Goal: Transaction & Acquisition: Purchase product/service

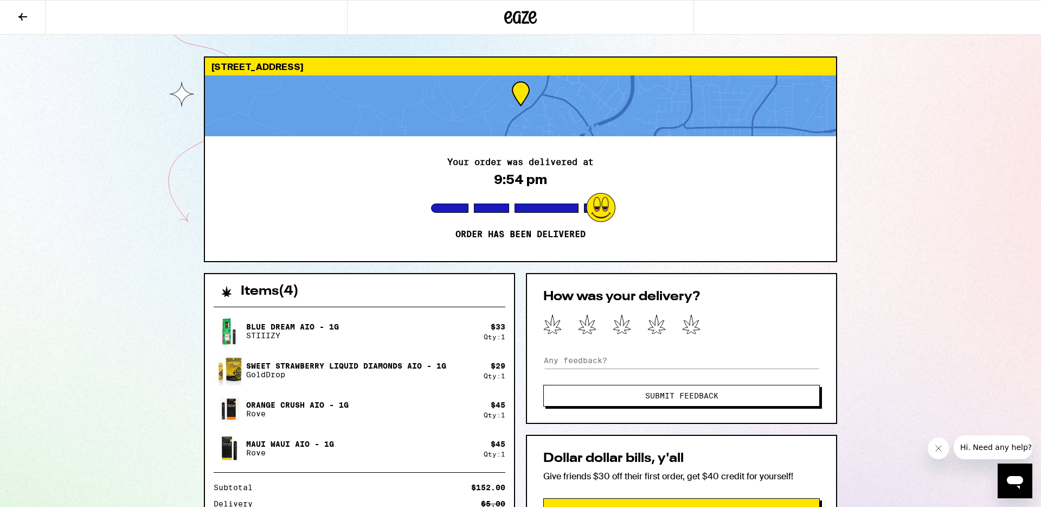
click at [28, 14] on icon at bounding box center [22, 16] width 13 height 13
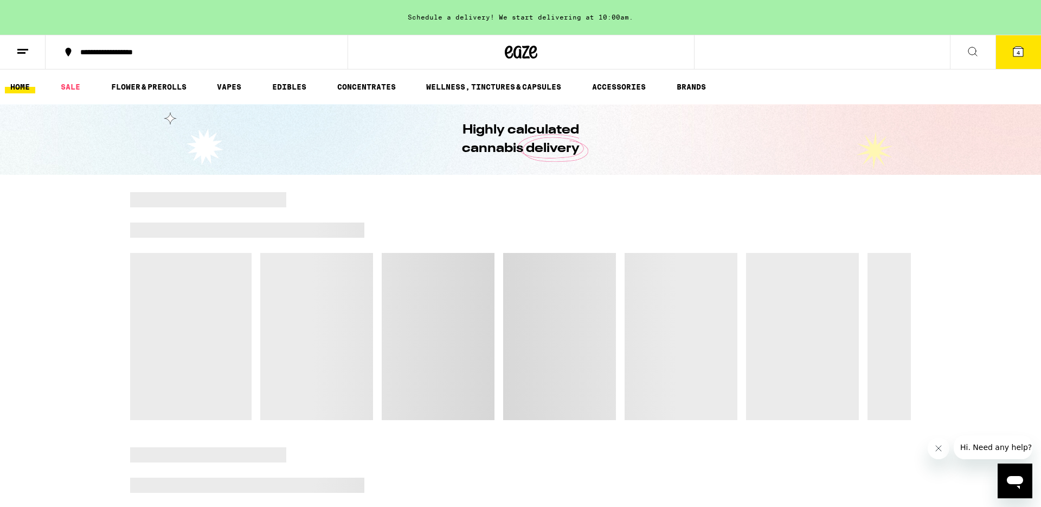
click at [962, 46] on button at bounding box center [973, 52] width 46 height 34
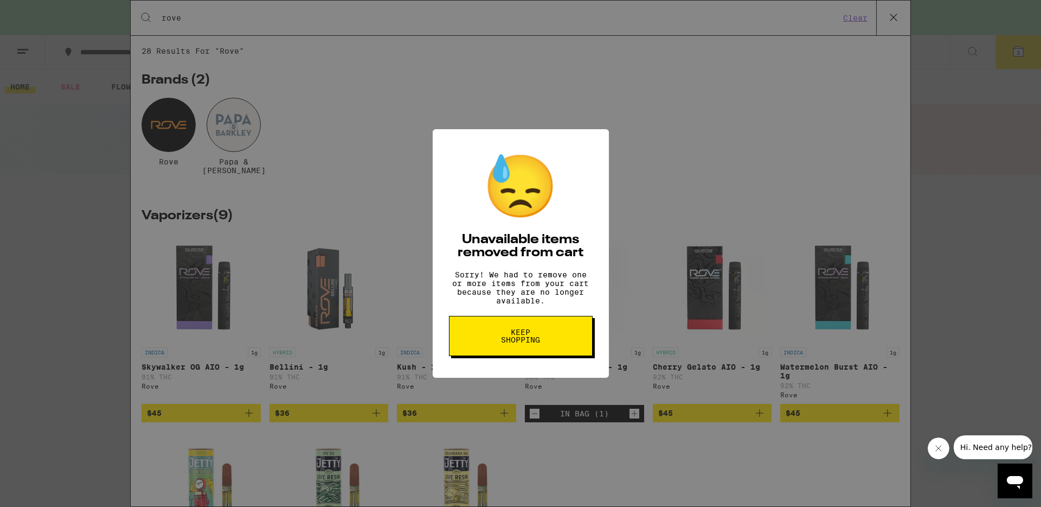
type input "rove"
click at [559, 337] on button "Keep Shopping" at bounding box center [521, 336] width 144 height 40
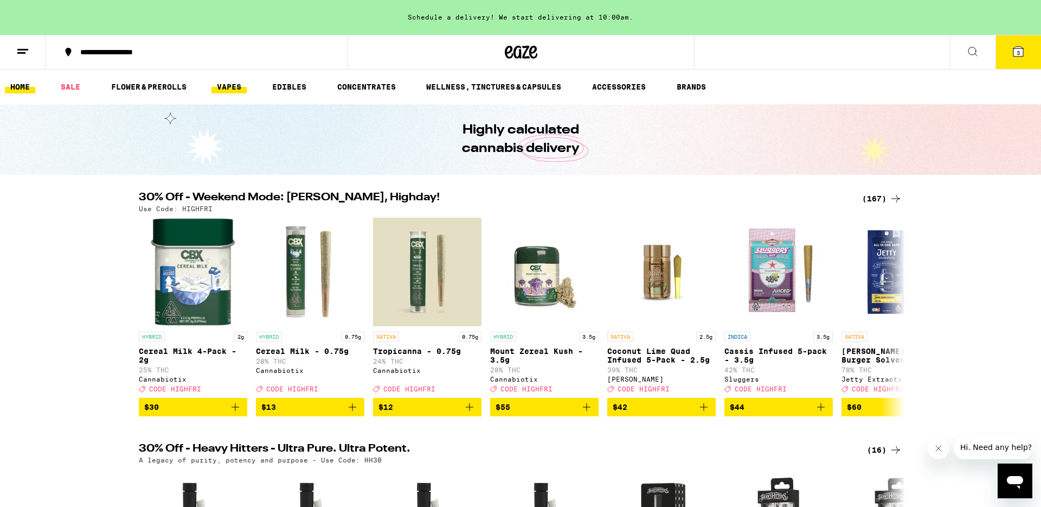
click at [233, 88] on link "VAPES" at bounding box center [229, 86] width 35 height 13
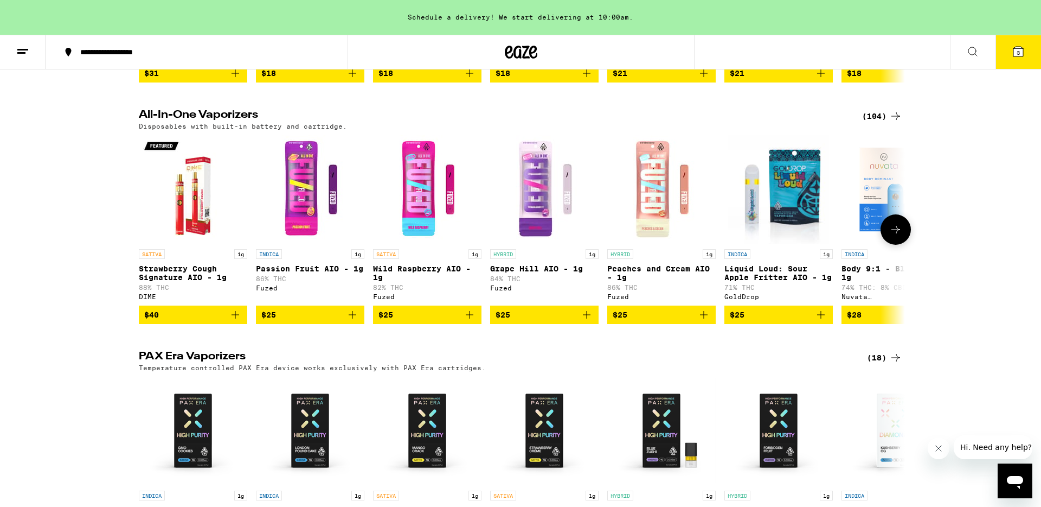
scroll to position [455, 0]
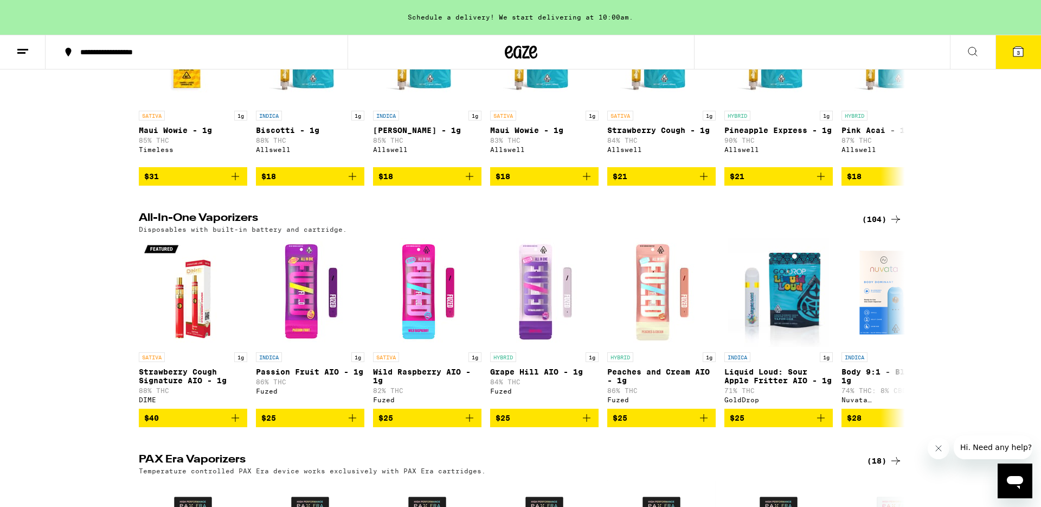
click at [878, 223] on div "(104)" at bounding box center [882, 219] width 40 height 13
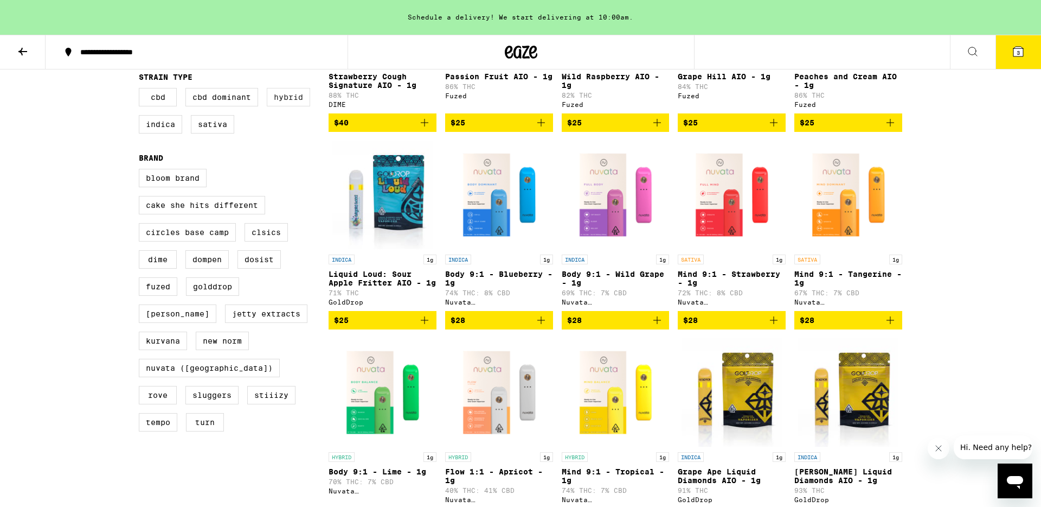
scroll to position [249, 0]
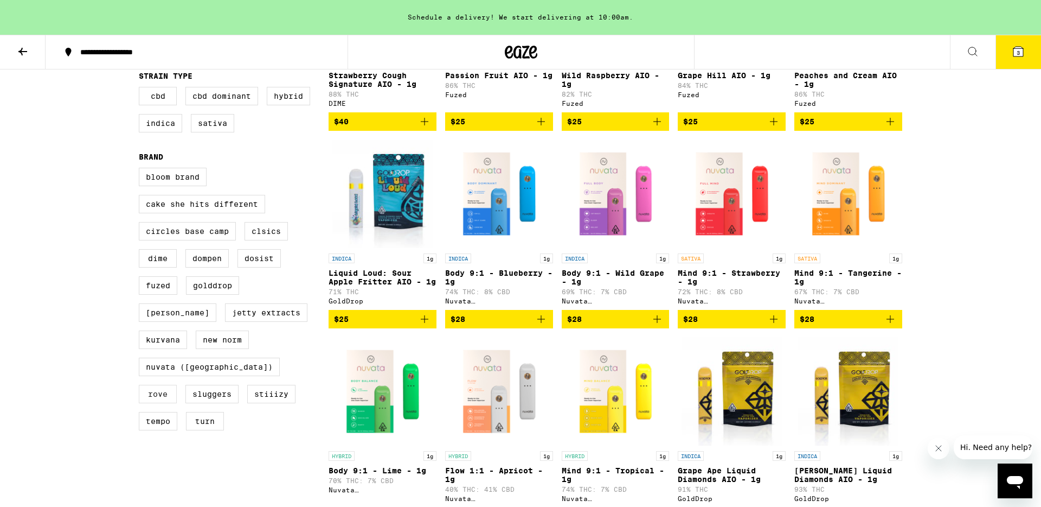
click at [177, 385] on label "Rove" at bounding box center [158, 394] width 38 height 18
click at [142, 170] on input "Rove" at bounding box center [141, 169] width 1 height 1
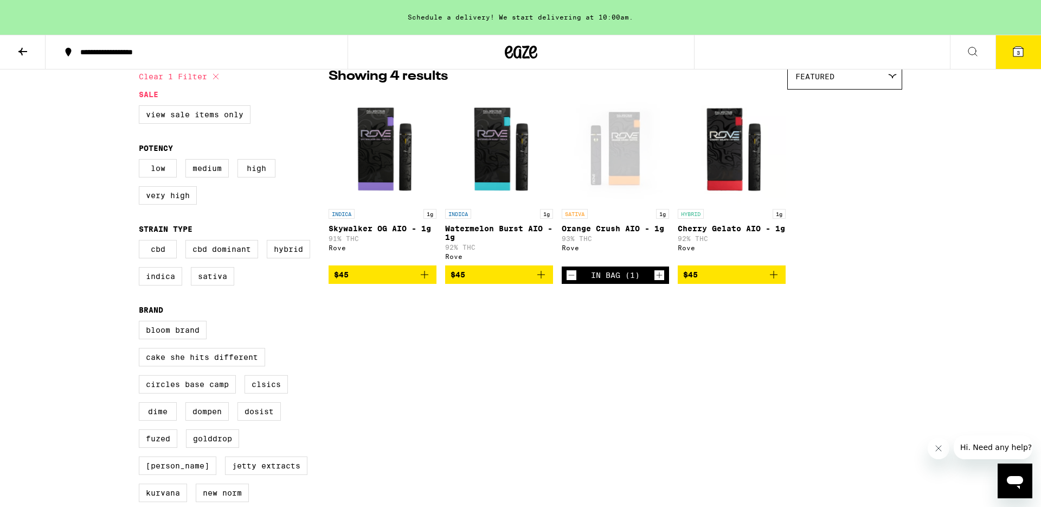
scroll to position [95, 0]
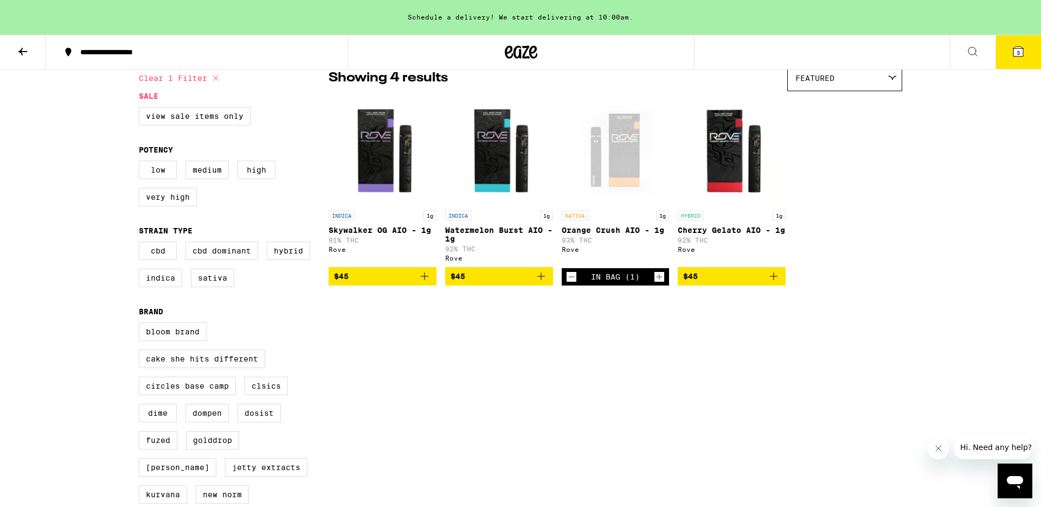
click at [725, 138] on img "Open page for Cherry Gelato AIO - 1g from Rove" at bounding box center [732, 151] width 108 height 108
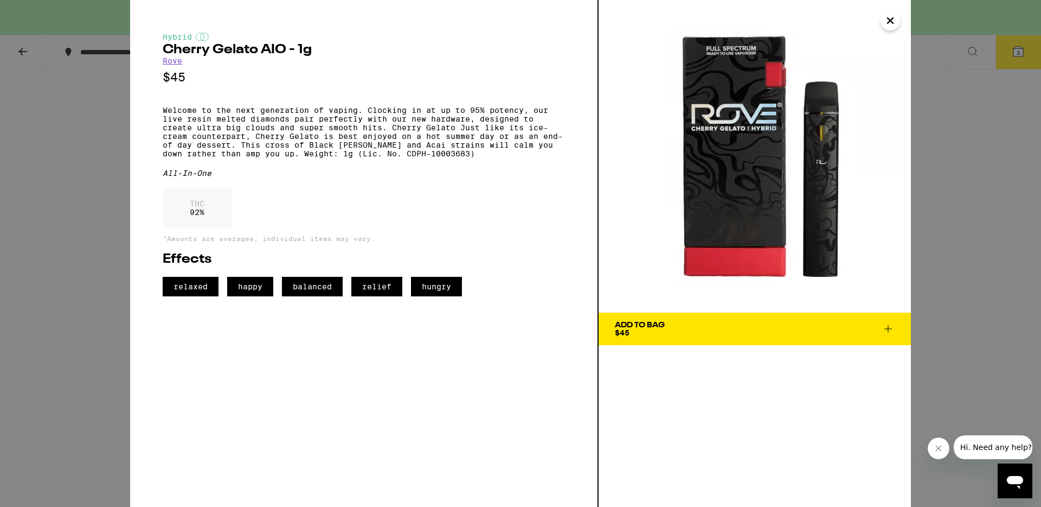
click at [895, 14] on icon "Close" at bounding box center [890, 20] width 13 height 16
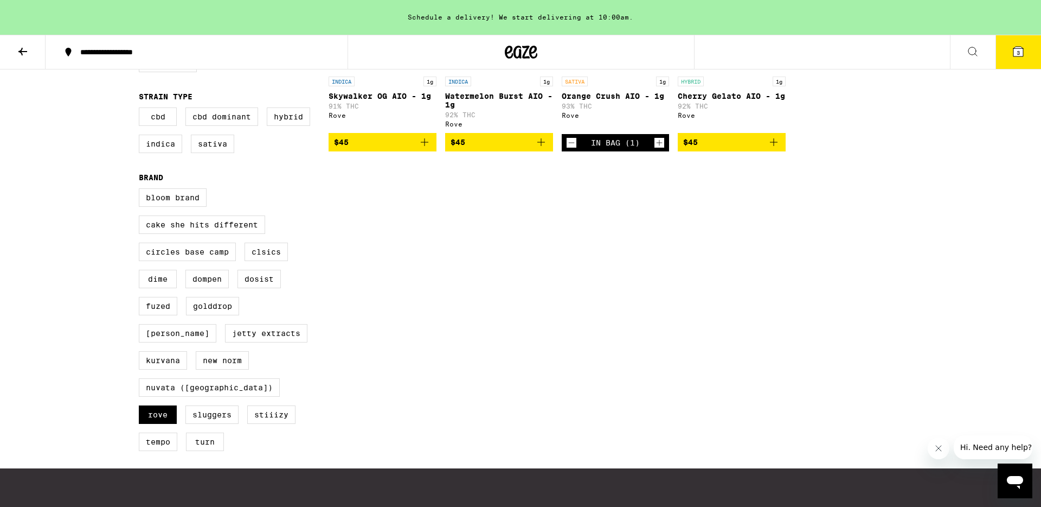
scroll to position [232, 0]
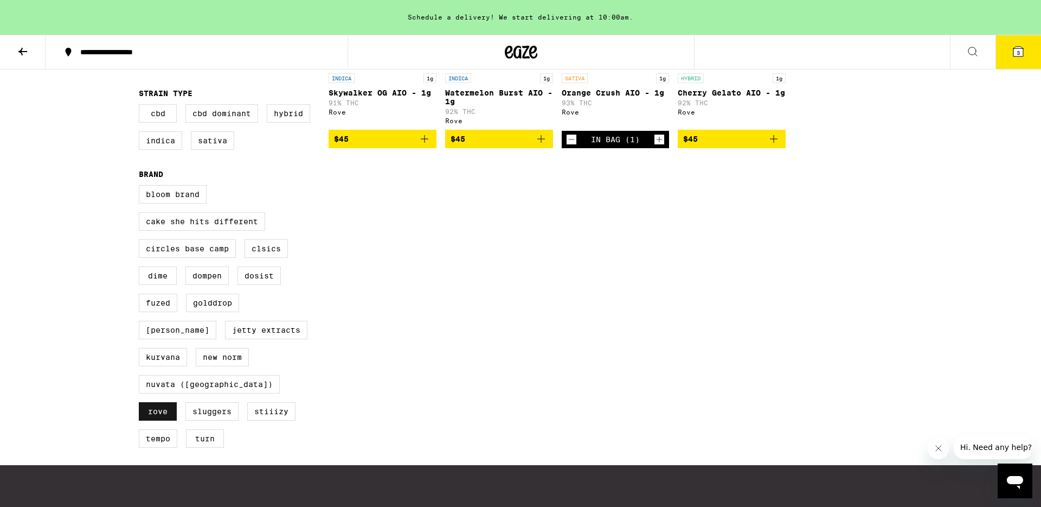
click at [177, 402] on label "Rove" at bounding box center [158, 411] width 38 height 18
click at [142, 187] on input "Rove" at bounding box center [141, 187] width 1 height 1
checkbox input "false"
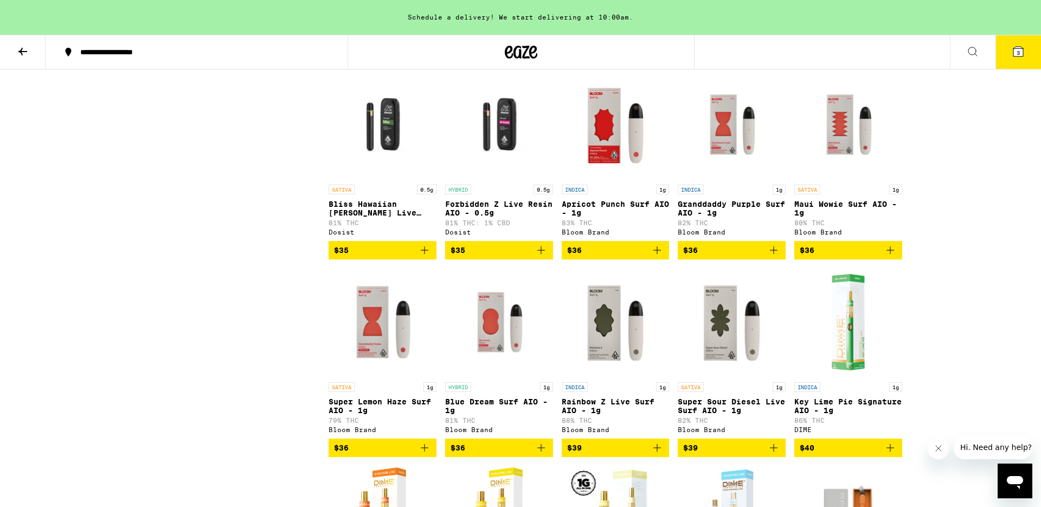
scroll to position [2832, 0]
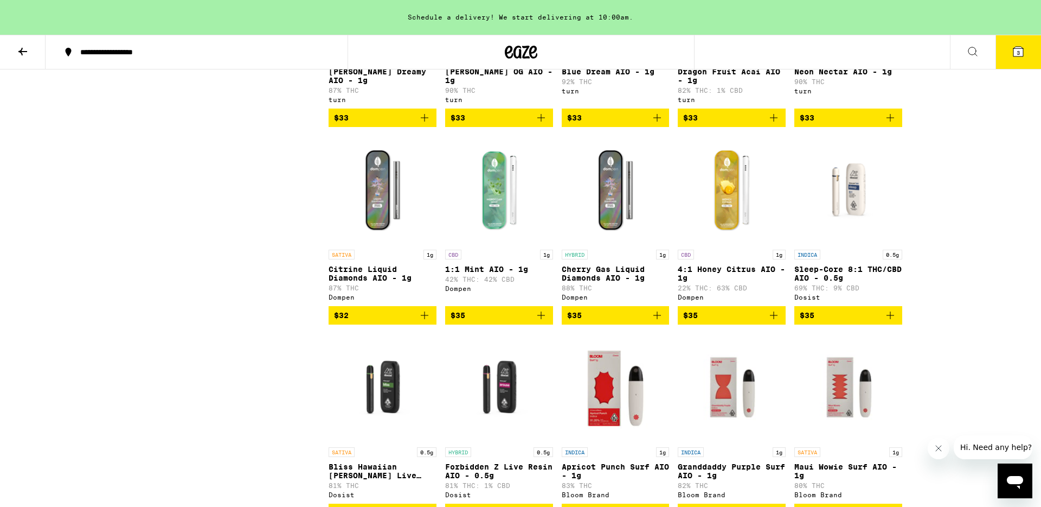
click at [740, 244] on img "Open page for 4:1 Honey Citrus AIO - 1g from Dompen" at bounding box center [732, 190] width 108 height 108
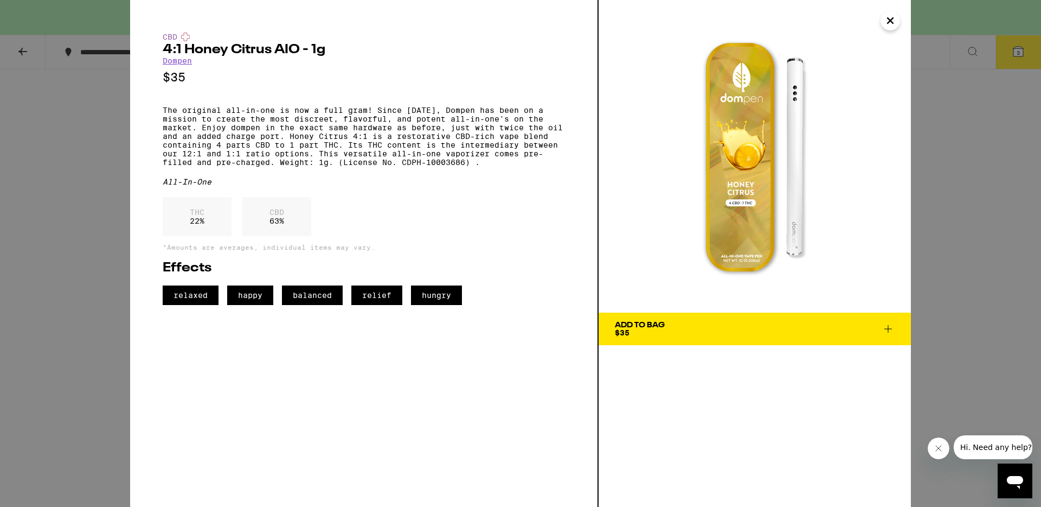
click at [61, 285] on div "CBD 4:1 Honey Citrus AIO - 1g Dompen $35 The original all-in-one is now a full …" at bounding box center [520, 253] width 1041 height 507
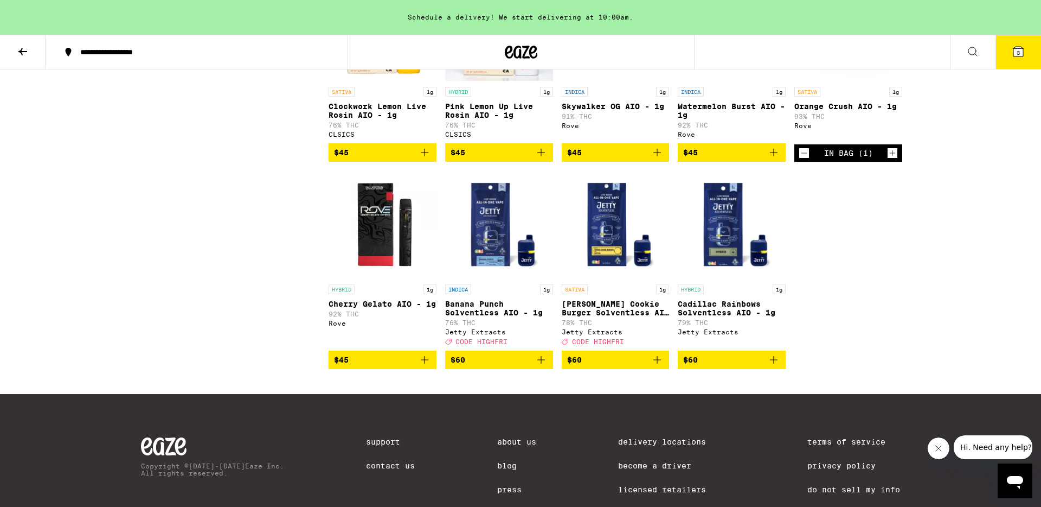
scroll to position [3981, 0]
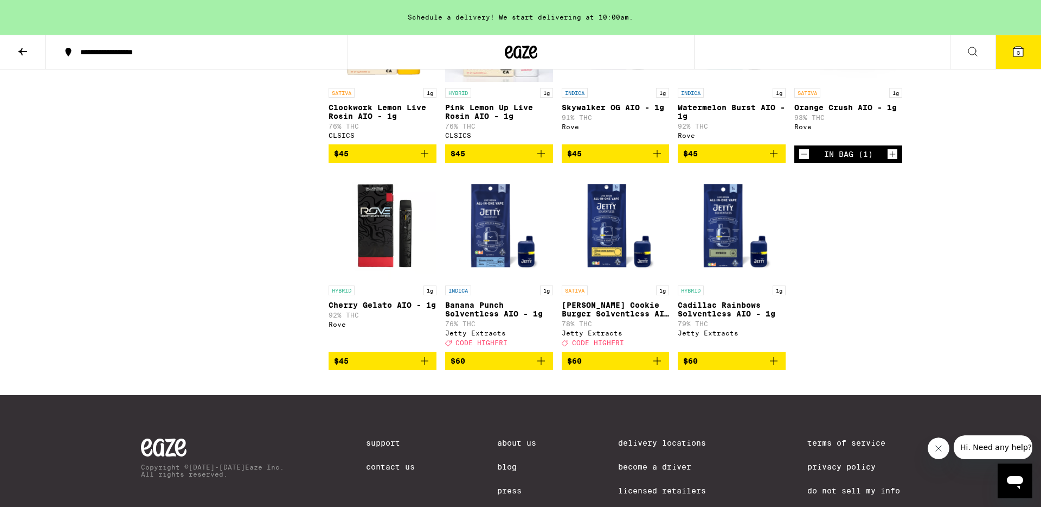
click at [729, 82] on img "Open page for Watermelon Burst AIO - 1g from Rove" at bounding box center [732, 28] width 108 height 108
